Goal: Information Seeking & Learning: Learn about a topic

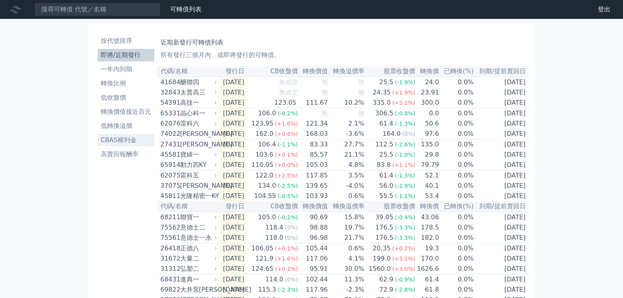
click at [114, 135] on li "CBAS權利金" at bounding box center [126, 139] width 57 height 9
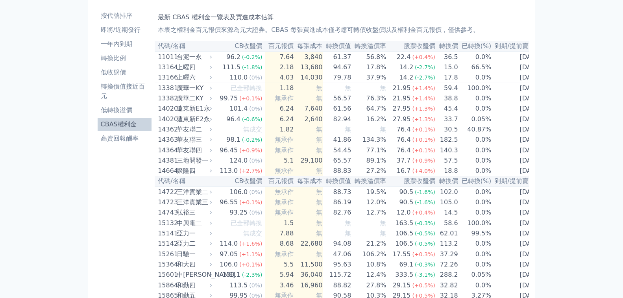
scroll to position [39, 0]
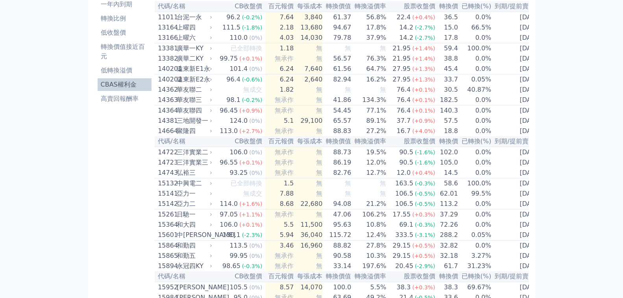
scroll to position [79, 0]
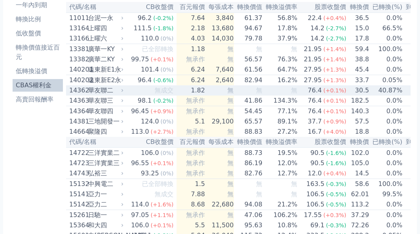
scroll to position [0, 0]
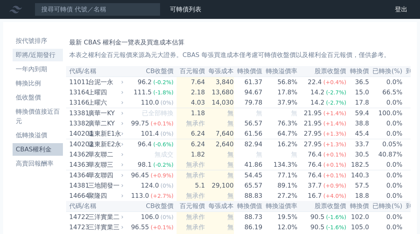
click at [38, 50] on li "即將/近期發行" at bounding box center [38, 54] width 50 height 9
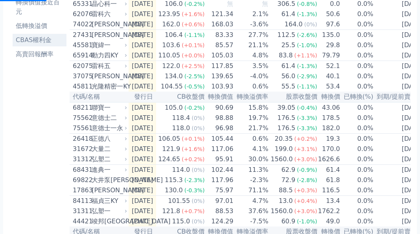
scroll to position [118, 0]
